Goal: Information Seeking & Learning: Learn about a topic

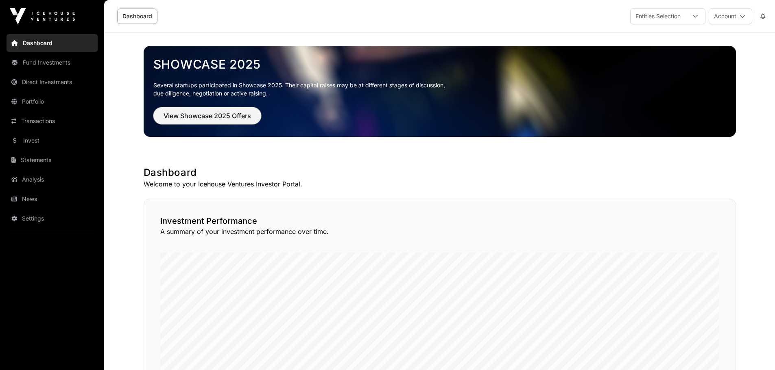
click at [194, 114] on span "View Showcase 2025 Offers" at bounding box center [206, 116] width 87 height 10
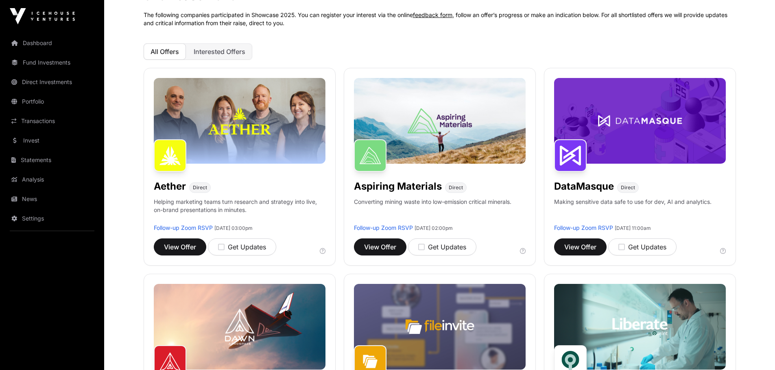
scroll to position [81, 0]
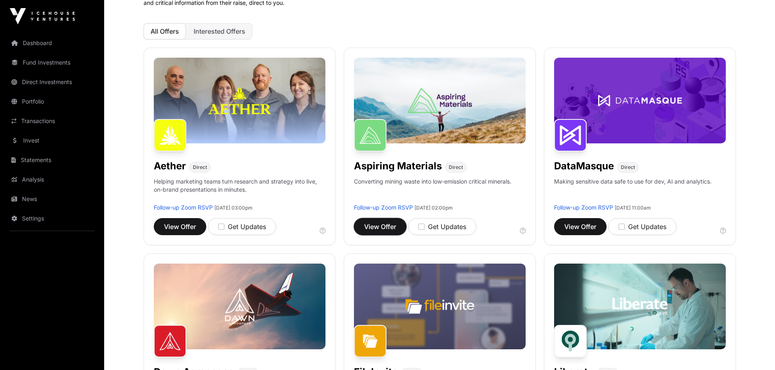
click at [372, 227] on span "View Offer" at bounding box center [380, 227] width 32 height 10
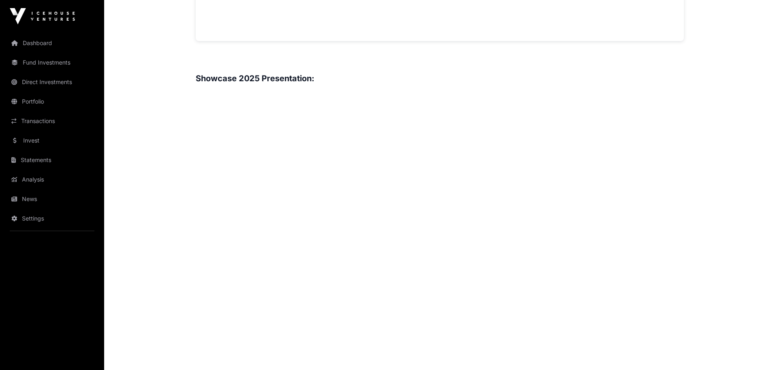
scroll to position [1017, 0]
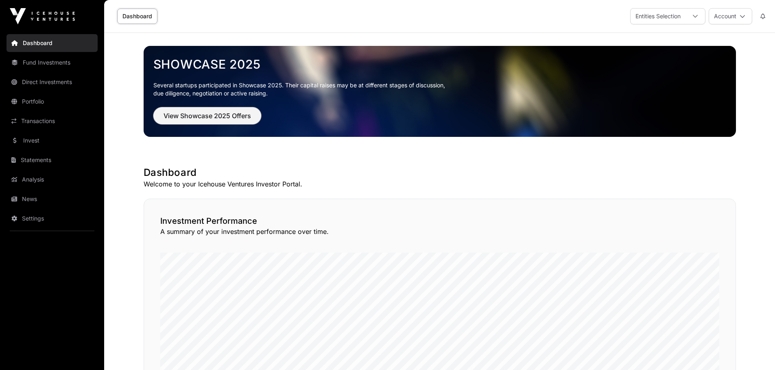
click at [198, 123] on button "View Showcase 2025 Offers" at bounding box center [207, 115] width 108 height 17
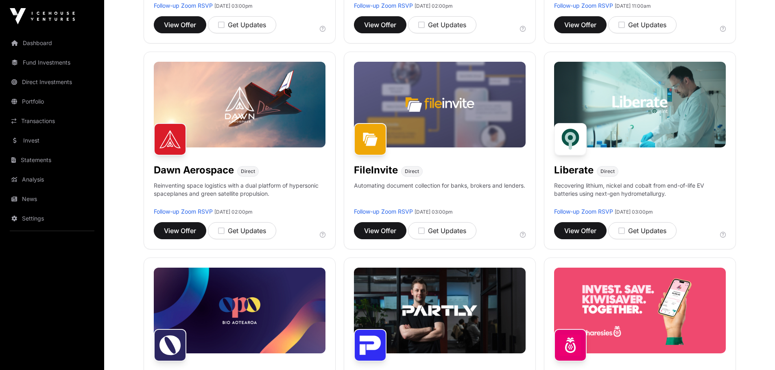
scroll to position [285, 0]
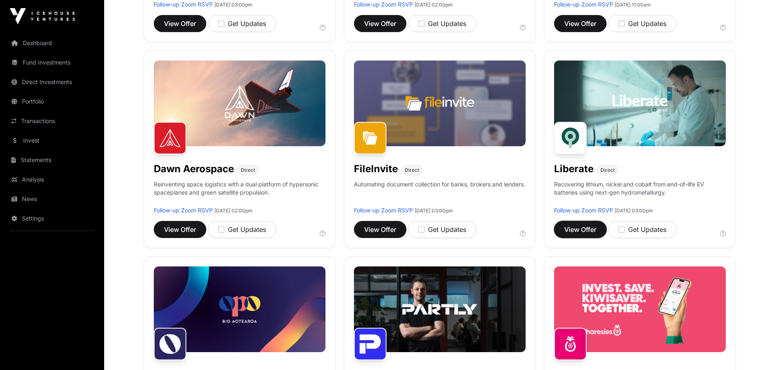
click at [588, 227] on span "View Offer" at bounding box center [580, 230] width 32 height 10
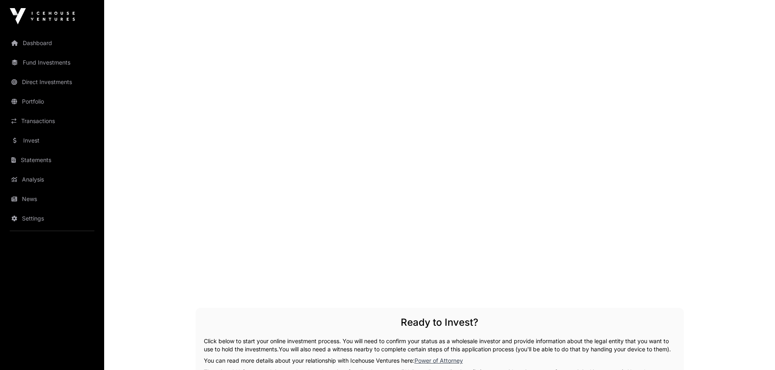
scroll to position [976, 0]
